Goal: Task Accomplishment & Management: Manage account settings

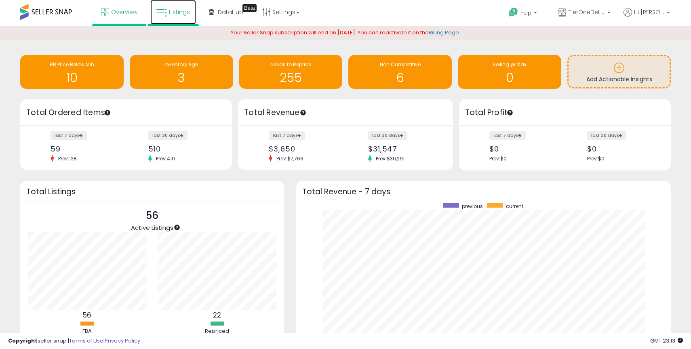
click at [168, 13] on link "Listings" at bounding box center [173, 12] width 46 height 24
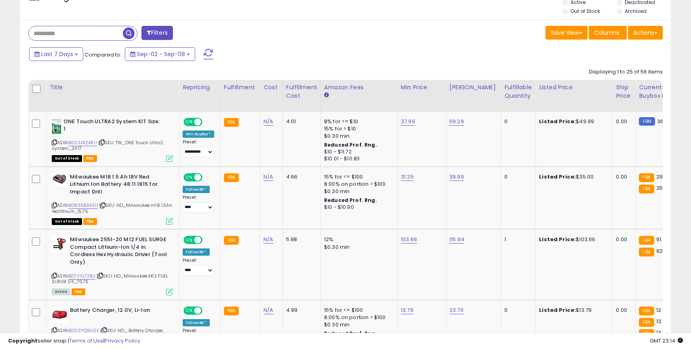
scroll to position [324, 0]
click at [54, 141] on icon at bounding box center [54, 142] width 5 height 4
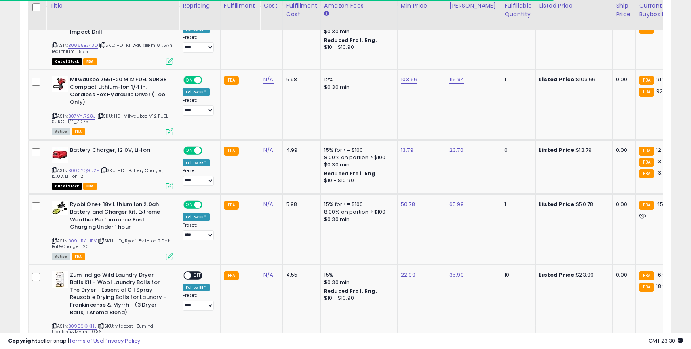
scroll to position [485, 0]
